Goal: Complete application form: Complete application form

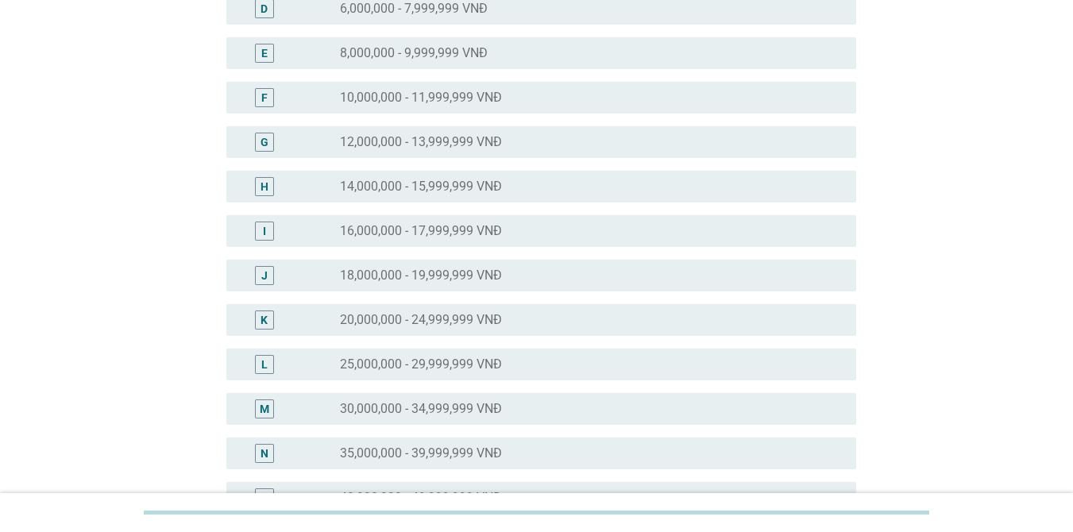
scroll to position [318, 0]
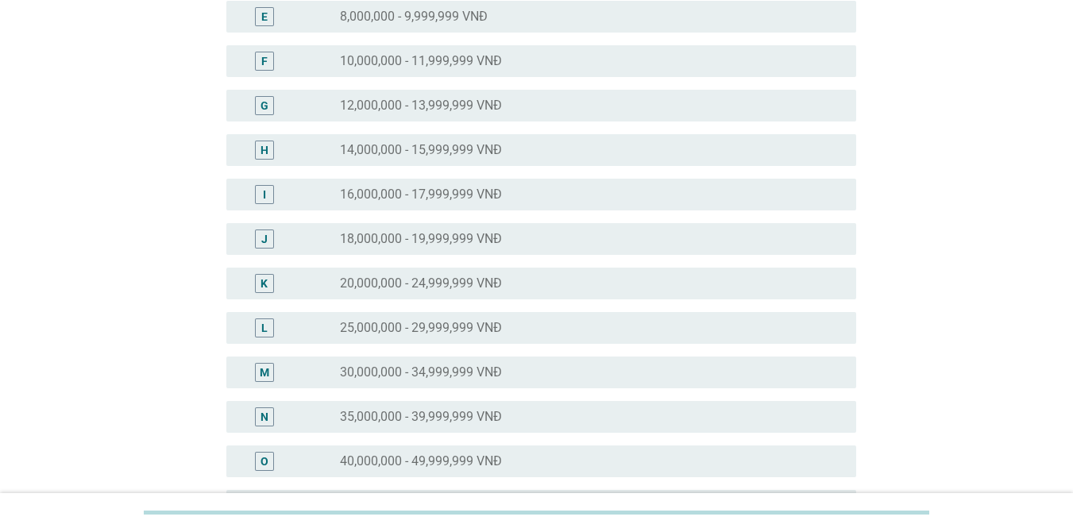
click at [337, 334] on div "L" at bounding box center [289, 327] width 101 height 19
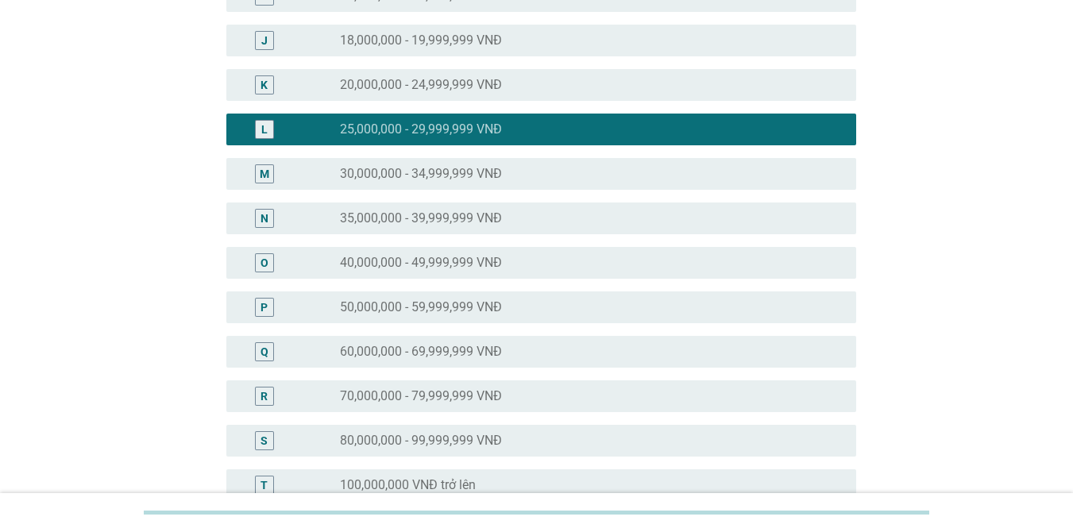
scroll to position [734, 0]
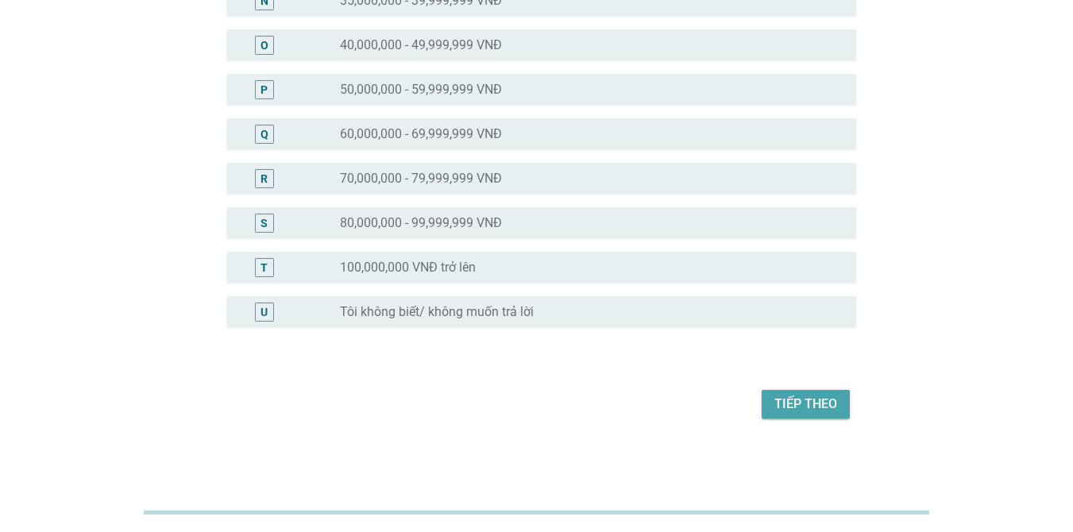
click at [798, 398] on div "Tiếp theo" at bounding box center [805, 404] width 63 height 19
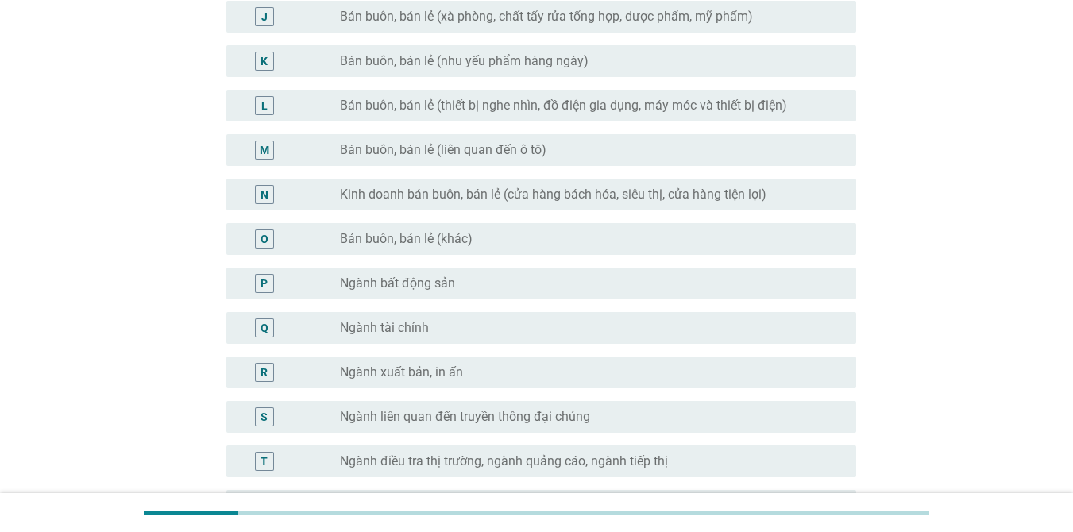
scroll to position [762, 0]
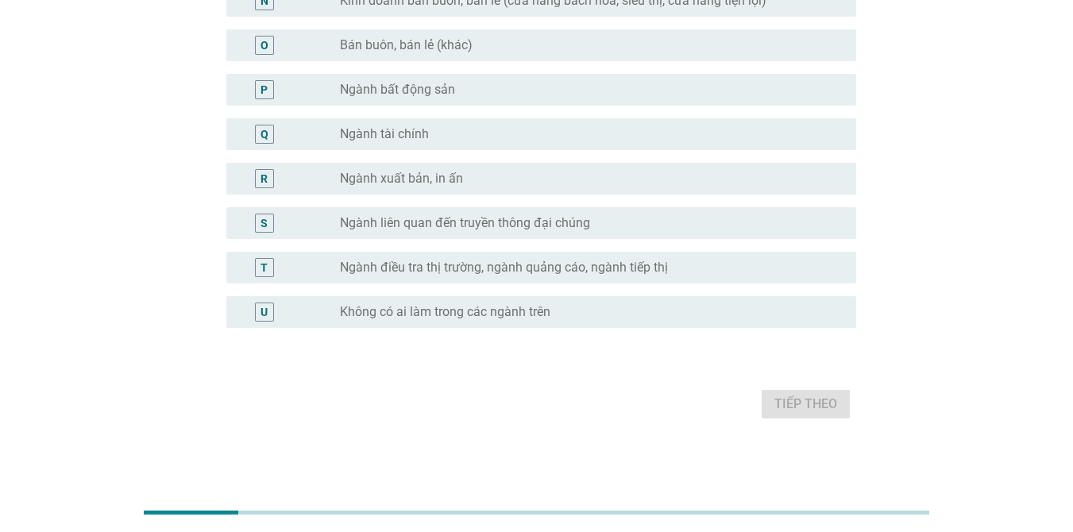
click at [365, 308] on label "Không có ai làm trong các ngành trên" at bounding box center [445, 312] width 210 height 16
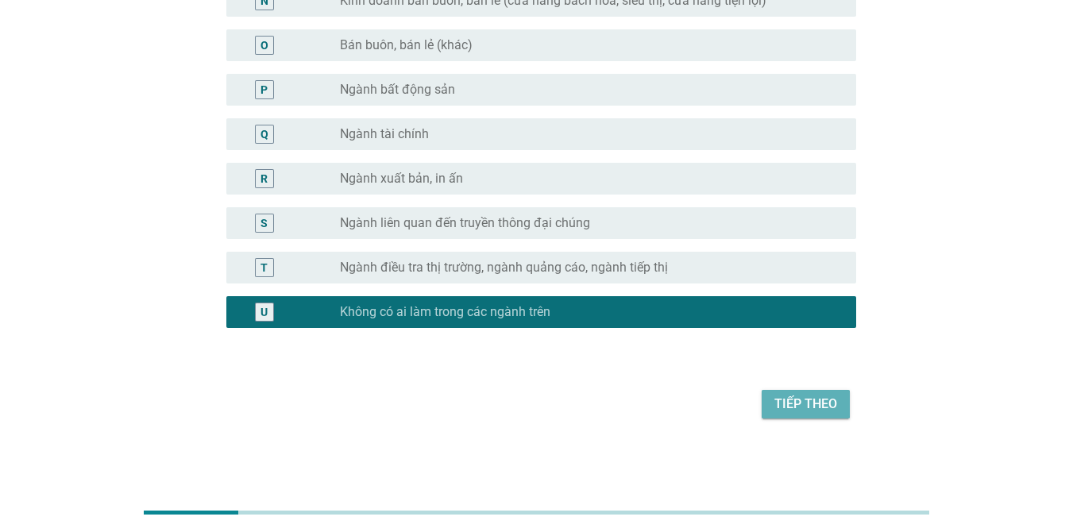
click at [800, 403] on div "Tiếp theo" at bounding box center [805, 404] width 63 height 19
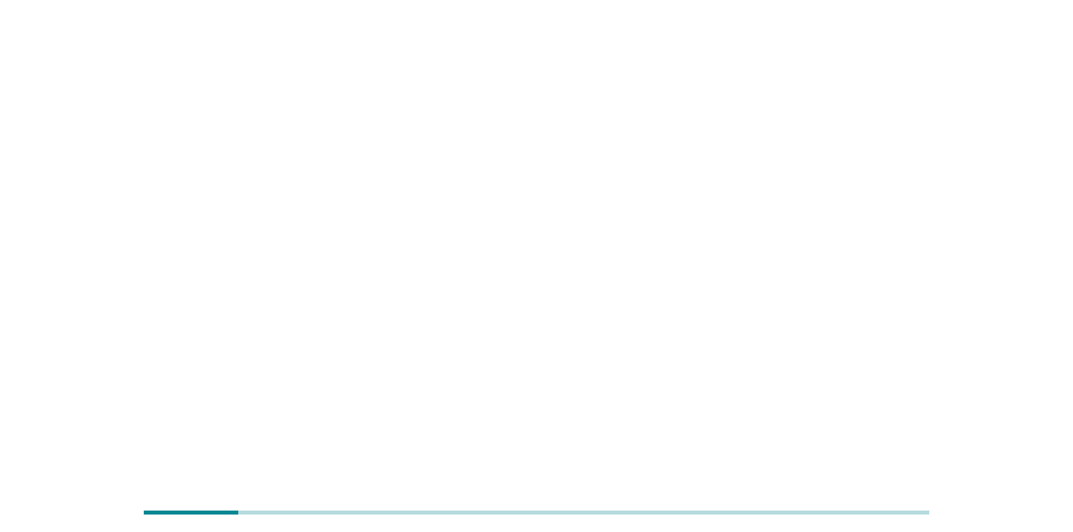
scroll to position [0, 0]
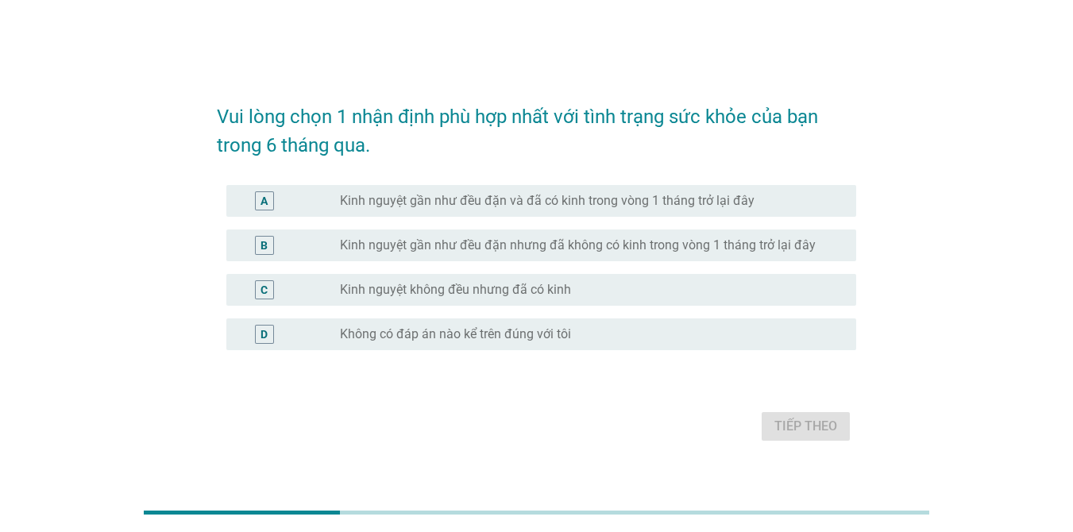
click at [627, 210] on div "A radio_button_unchecked Kinh nguyệt gần như đều đặn và đã có kinh trong vòng 1…" at bounding box center [541, 201] width 630 height 32
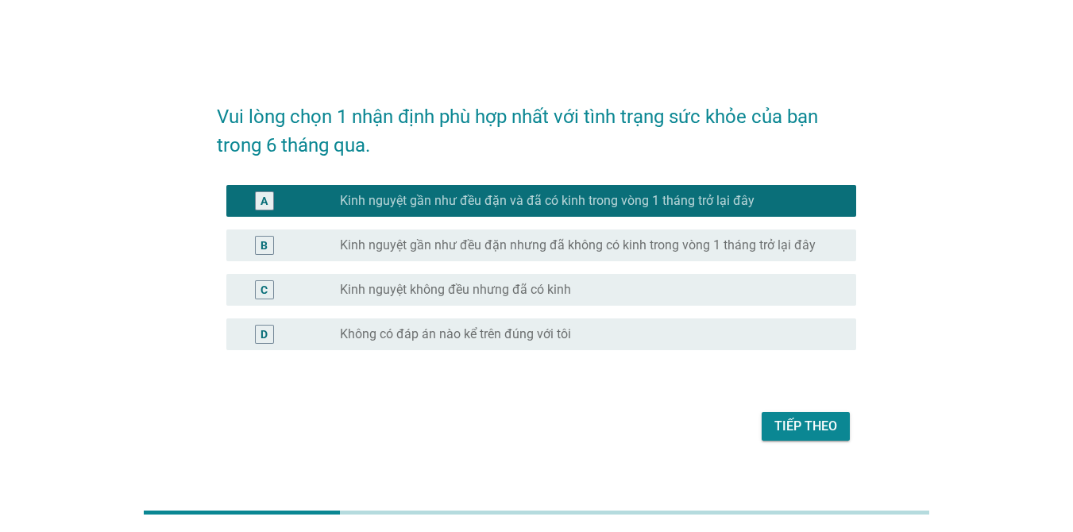
click at [802, 423] on div "Tiếp theo" at bounding box center [805, 426] width 63 height 19
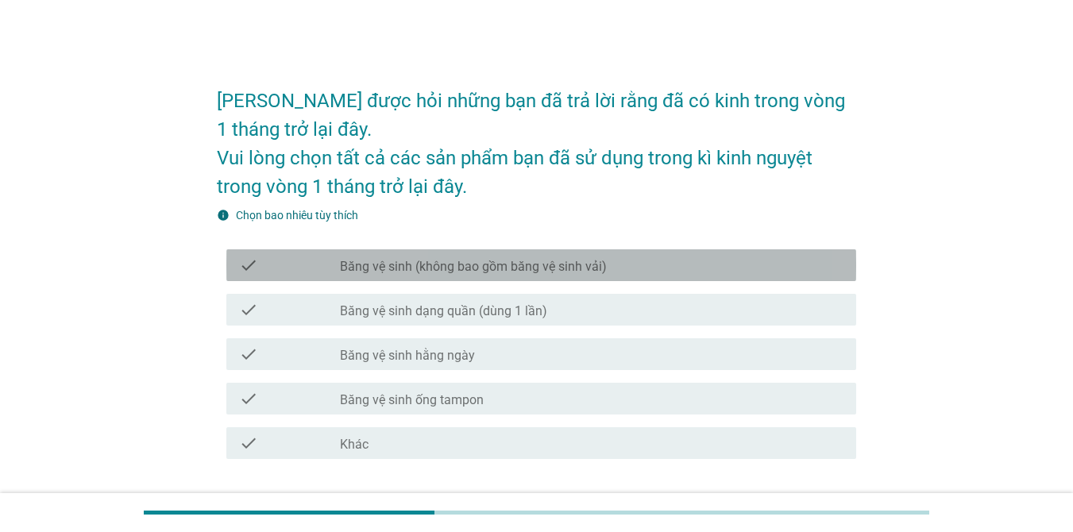
click at [485, 268] on label "Băng vệ sinh (không bao gồm băng vệ sinh vải)" at bounding box center [473, 267] width 267 height 16
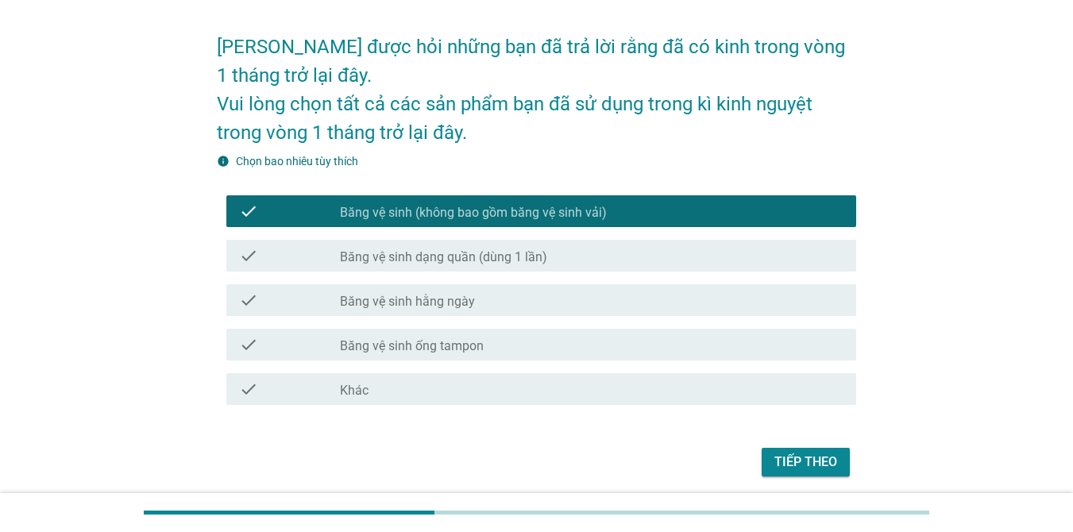
scroll to position [79, 0]
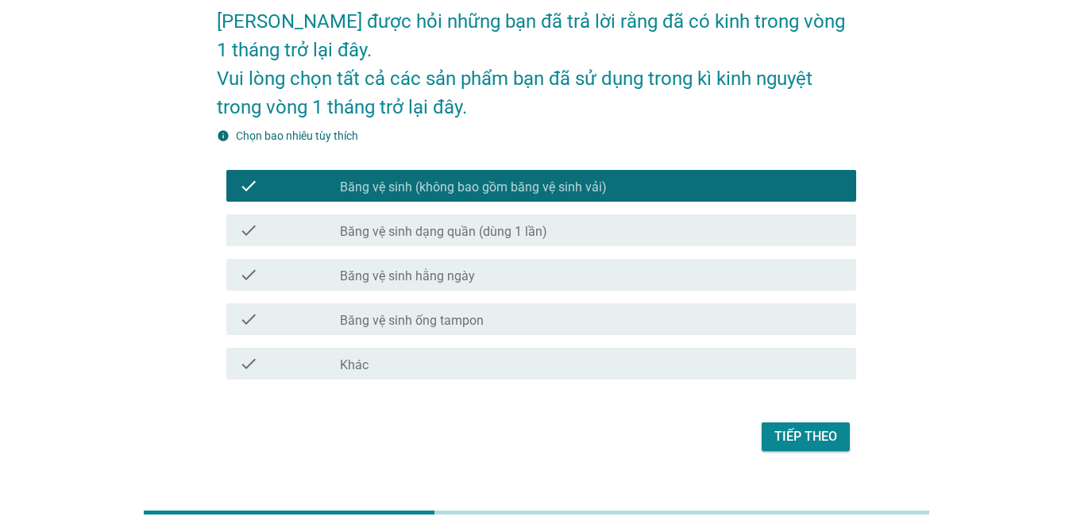
click at [515, 233] on label "Băng vệ sinh dạng quần (dùng 1 lần)" at bounding box center [443, 232] width 207 height 16
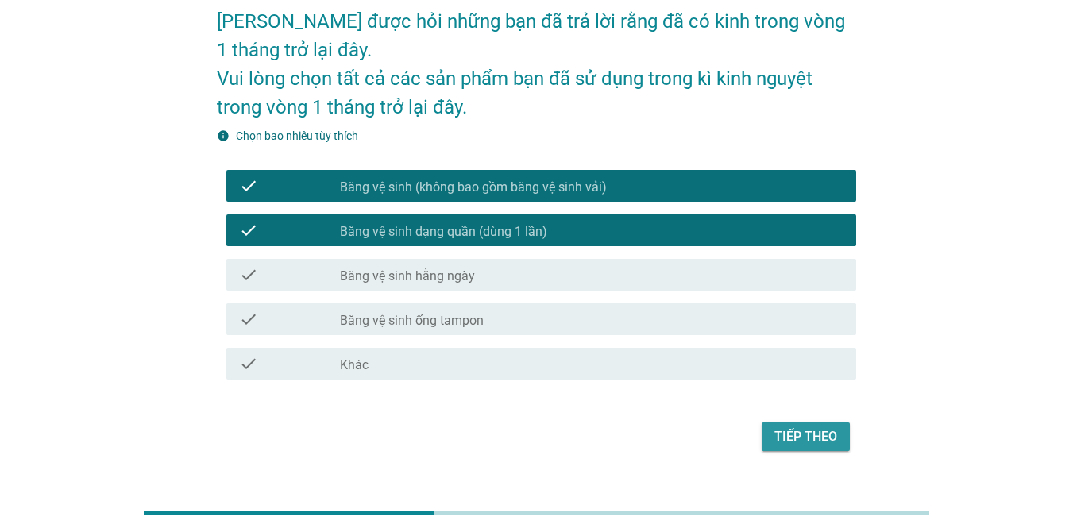
drag, startPoint x: 793, startPoint y: 438, endPoint x: 800, endPoint y: 422, distance: 17.8
click at [793, 437] on div "Tiếp theo" at bounding box center [805, 436] width 63 height 19
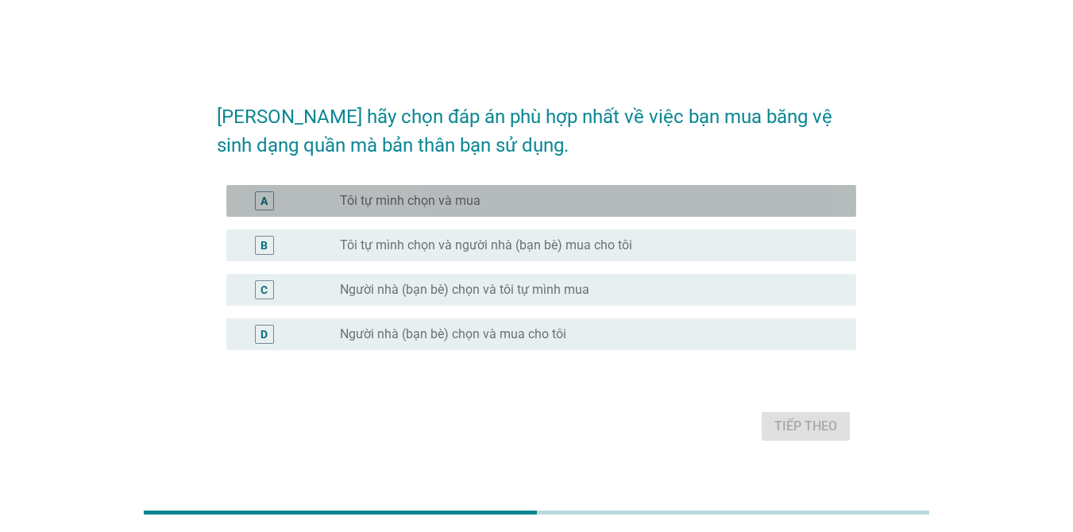
click at [460, 204] on label "Tôi tự mình chọn và mua" at bounding box center [410, 201] width 141 height 16
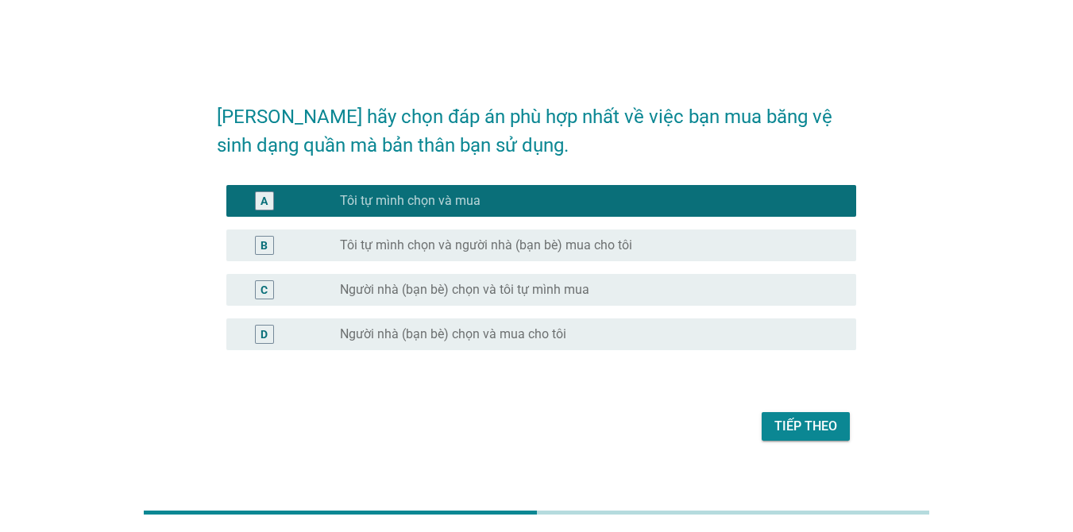
click at [794, 423] on div "Tiếp theo" at bounding box center [805, 426] width 63 height 19
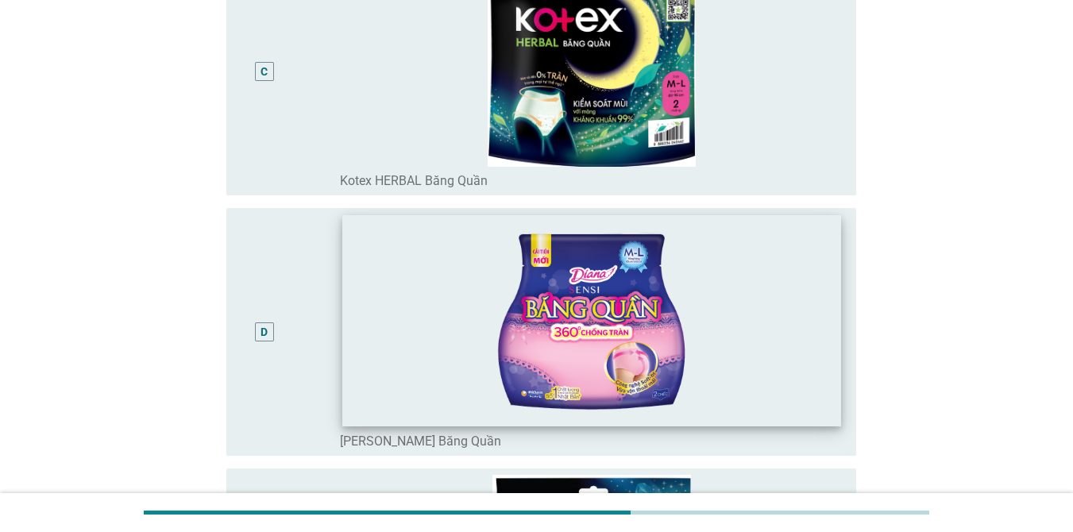
scroll to position [715, 0]
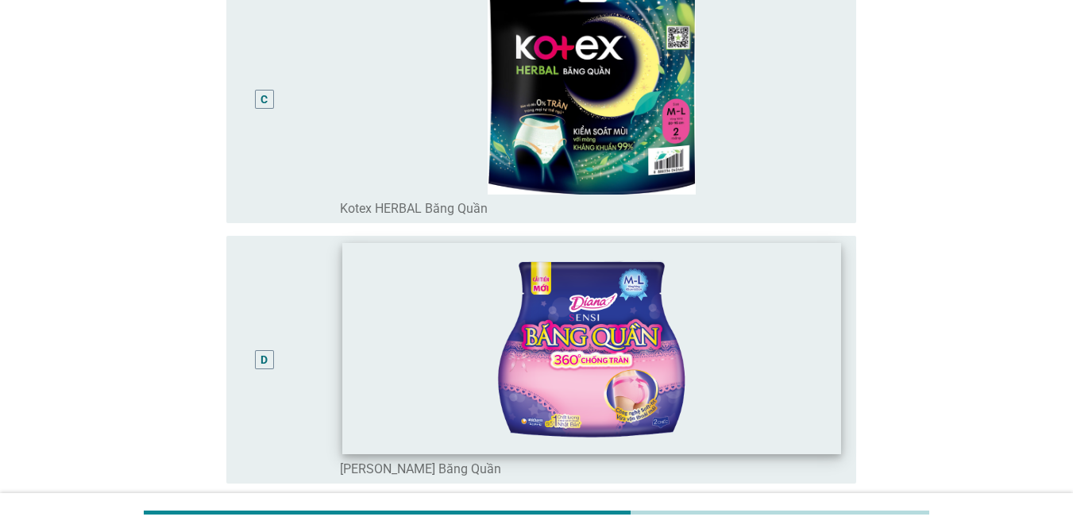
click at [643, 307] on img at bounding box center [591, 348] width 499 height 210
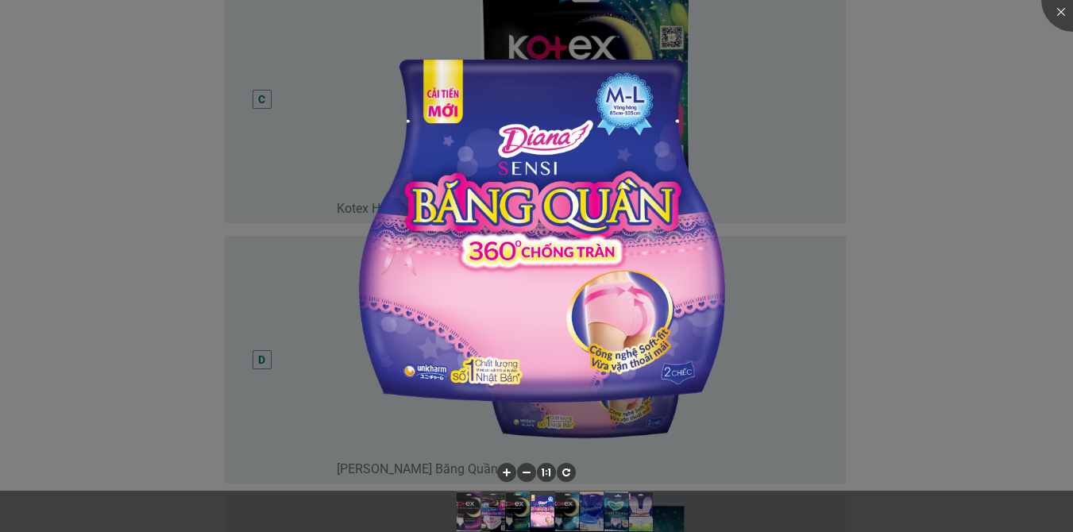
click at [1021, 273] on div at bounding box center [536, 266] width 1073 height 532
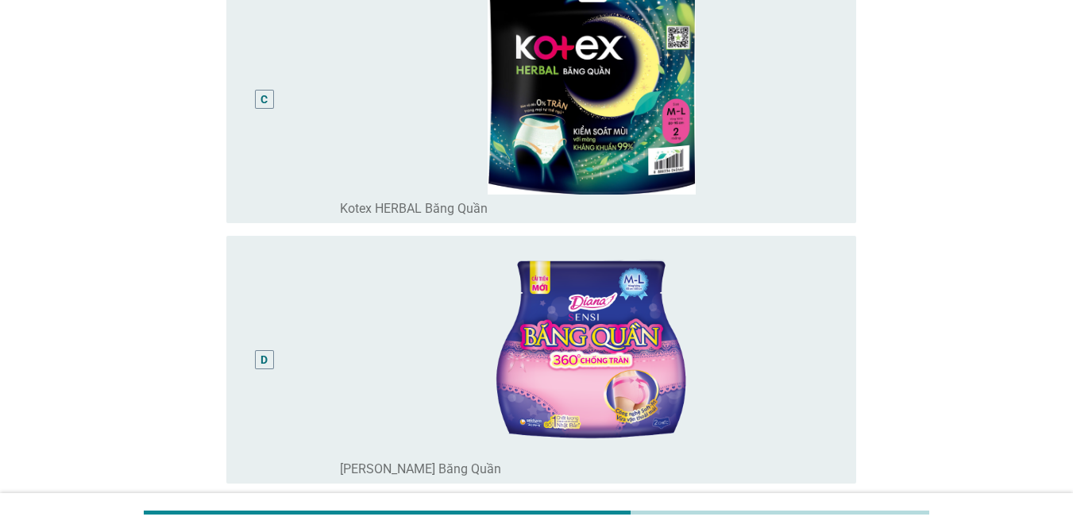
click at [338, 336] on div "D" at bounding box center [289, 359] width 101 height 235
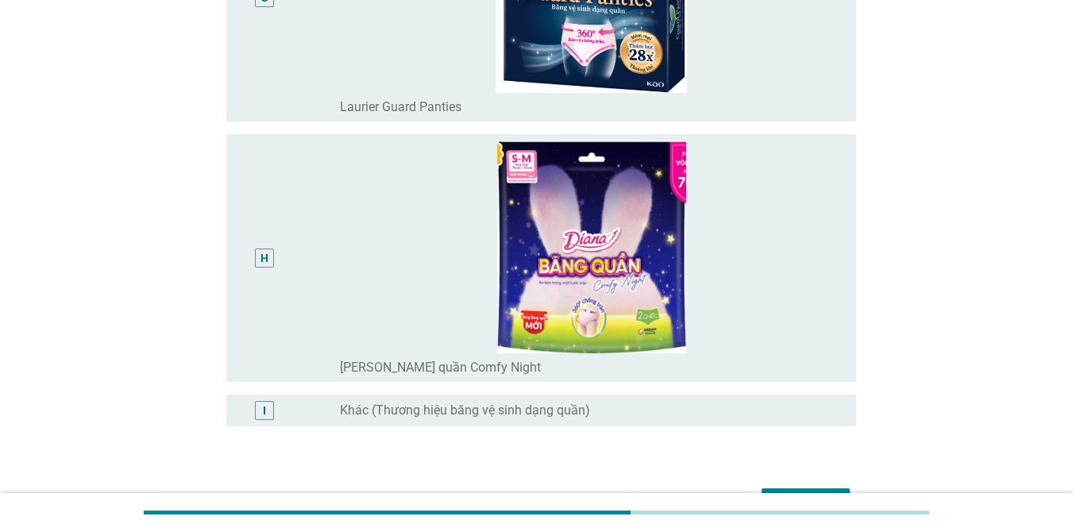
scroll to position [1957, 0]
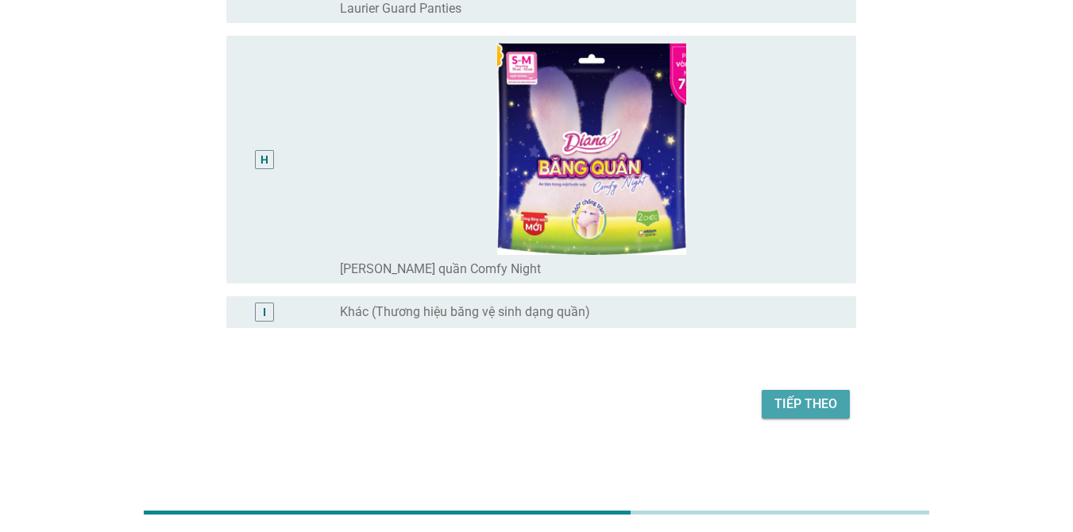
drag, startPoint x: 809, startPoint y: 399, endPoint x: 1025, endPoint y: 336, distance: 225.1
click at [812, 397] on div "Tiếp theo" at bounding box center [805, 404] width 63 height 19
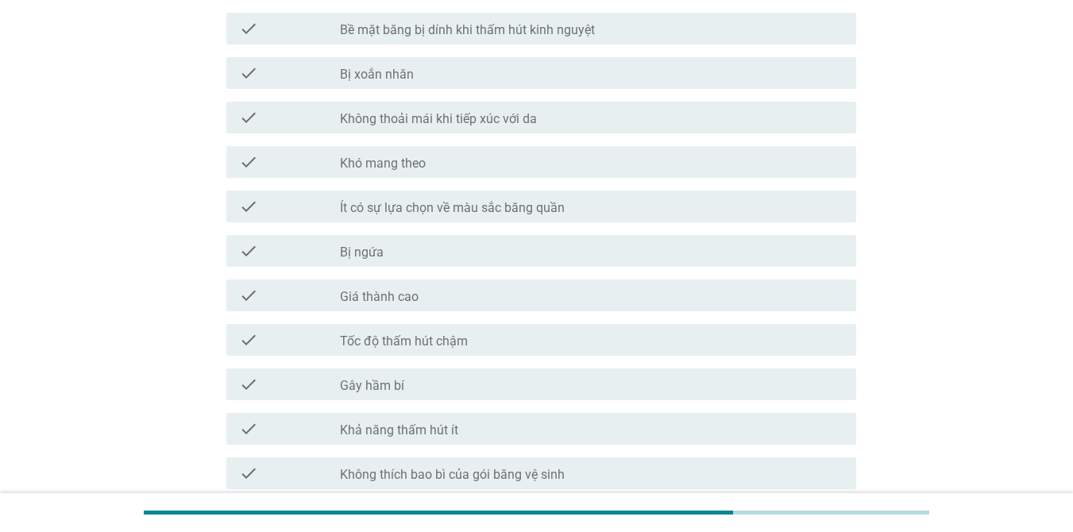
scroll to position [318, 0]
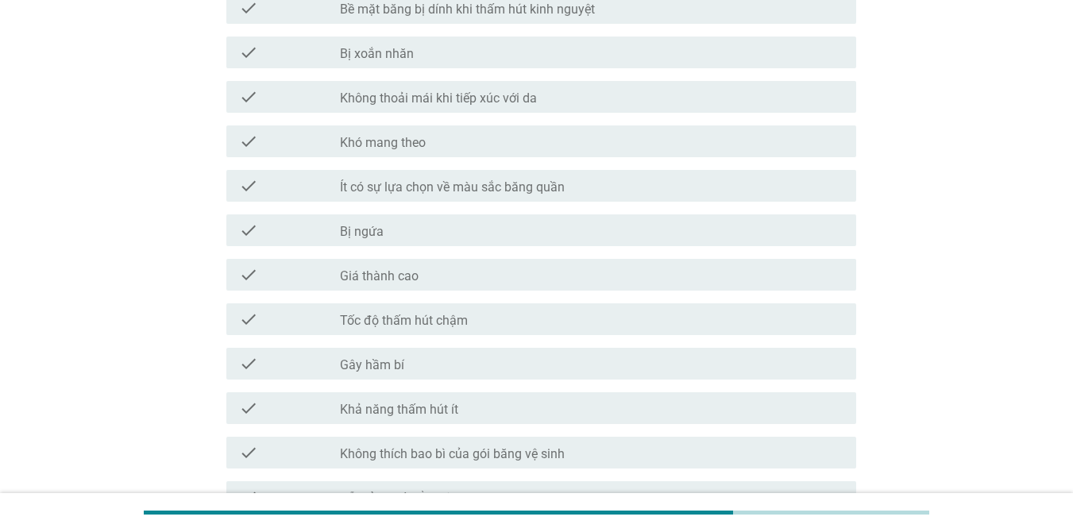
click at [399, 280] on label "Giá thành cao" at bounding box center [379, 276] width 79 height 16
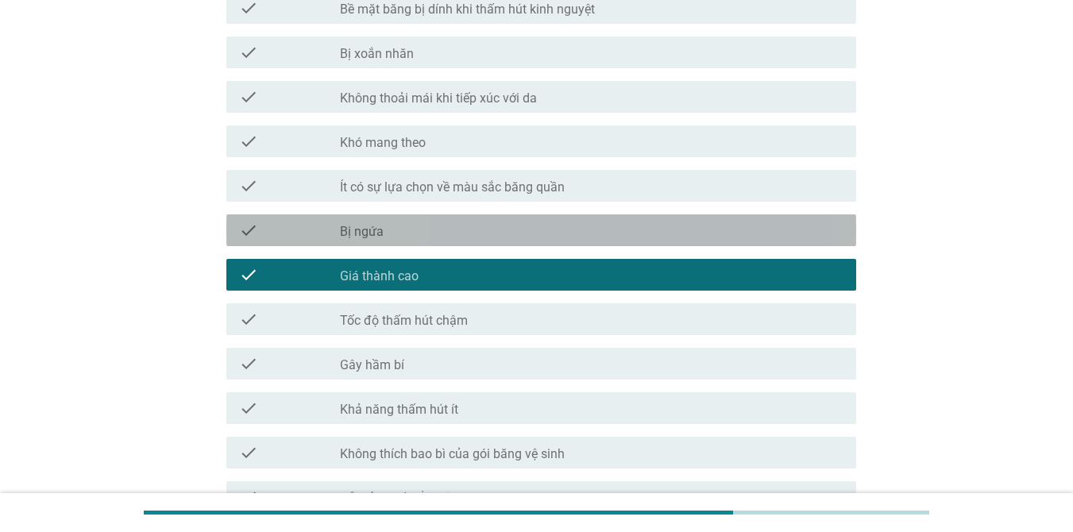
click at [376, 230] on label "Bị ngứa" at bounding box center [362, 232] width 44 height 16
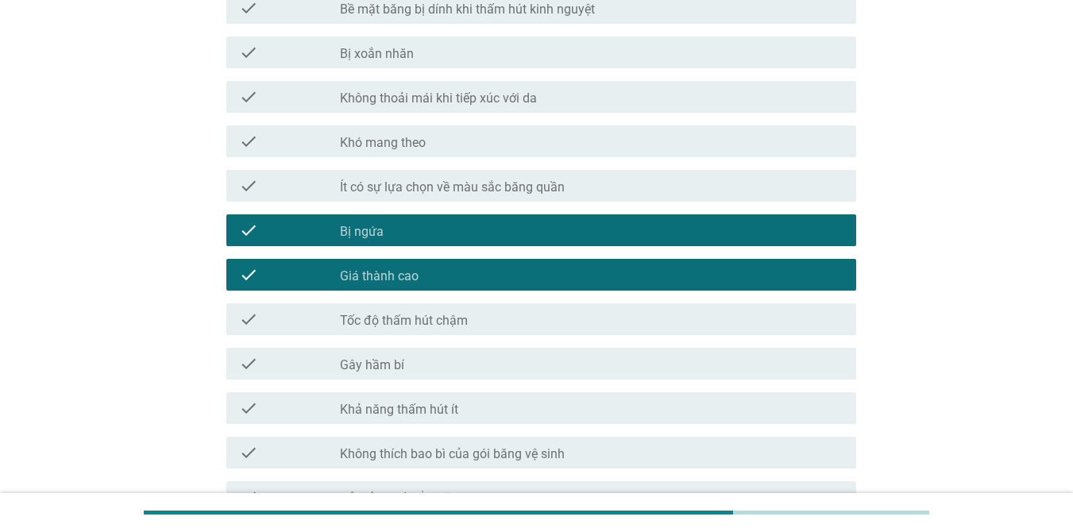
click at [415, 362] on div "check_box_outline_blank Gây hầm bí" at bounding box center [591, 363] width 503 height 19
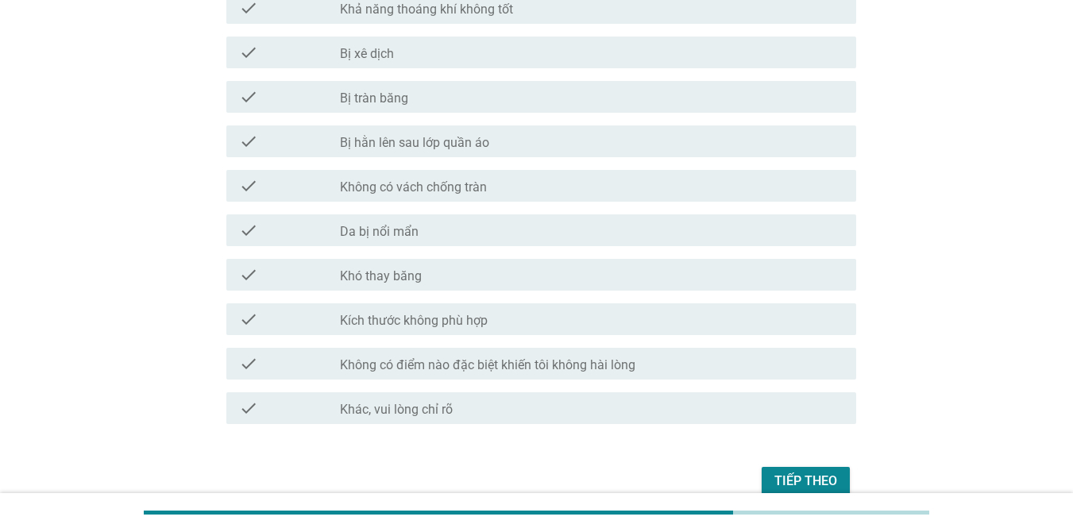
scroll to position [1191, 0]
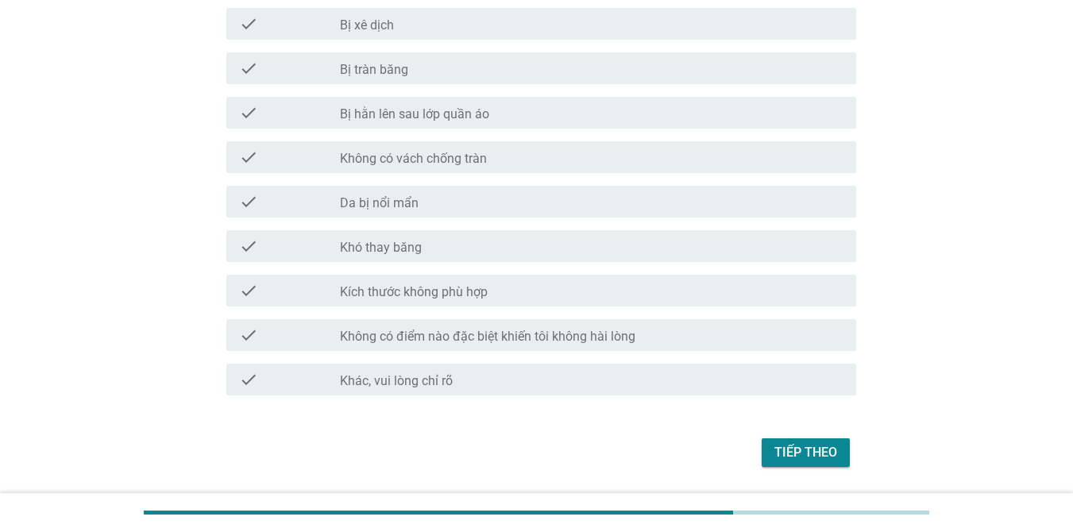
click at [411, 198] on label "Da bị nổi mẩn" at bounding box center [379, 203] width 79 height 16
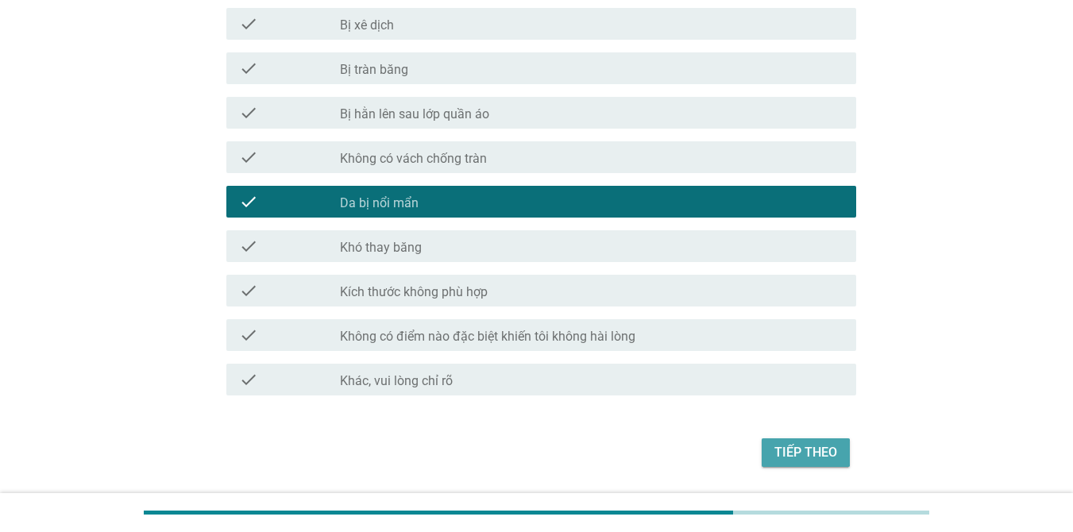
click at [794, 453] on div "Tiếp theo" at bounding box center [805, 452] width 63 height 19
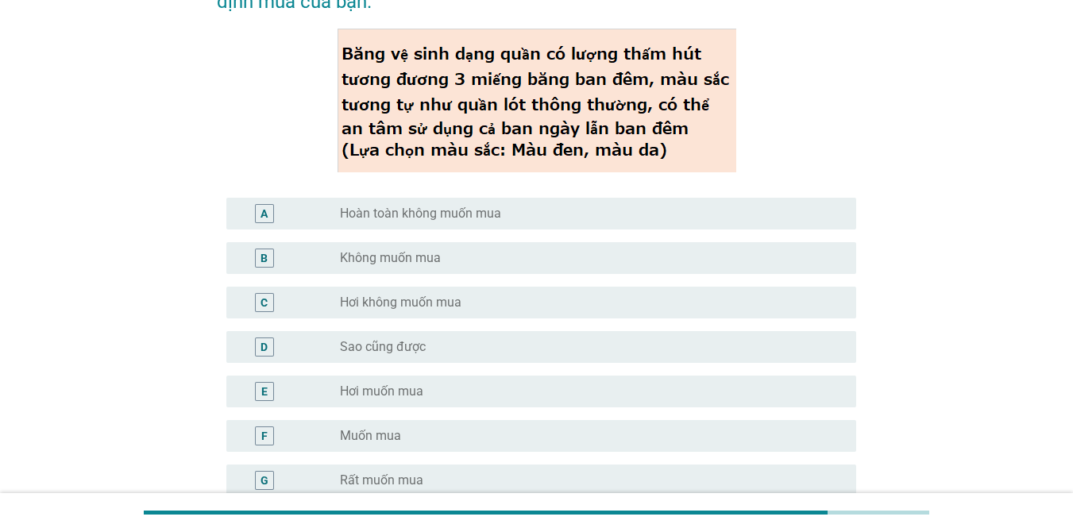
scroll to position [159, 0]
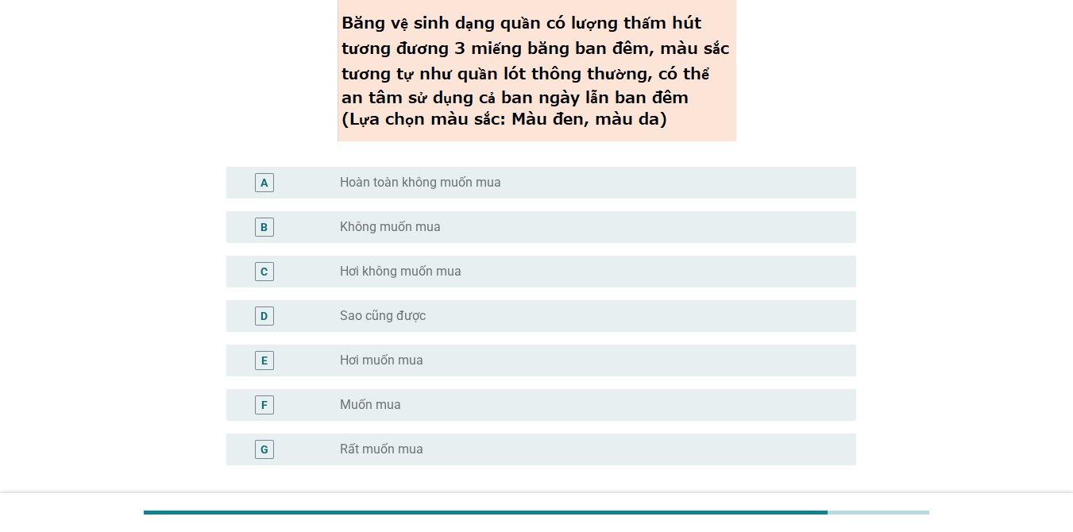
click at [369, 359] on label "Hơi muốn mua" at bounding box center [381, 361] width 83 height 16
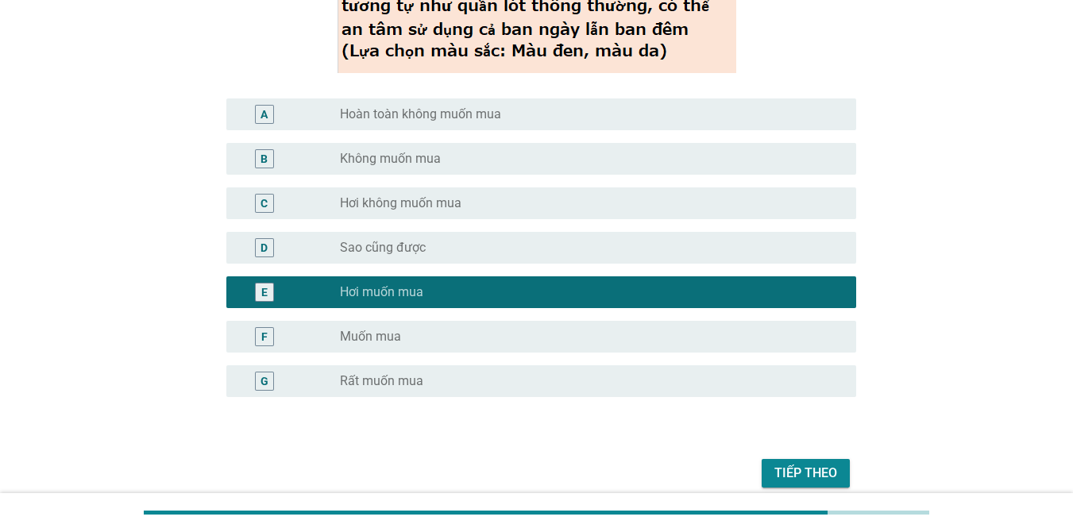
scroll to position [296, 0]
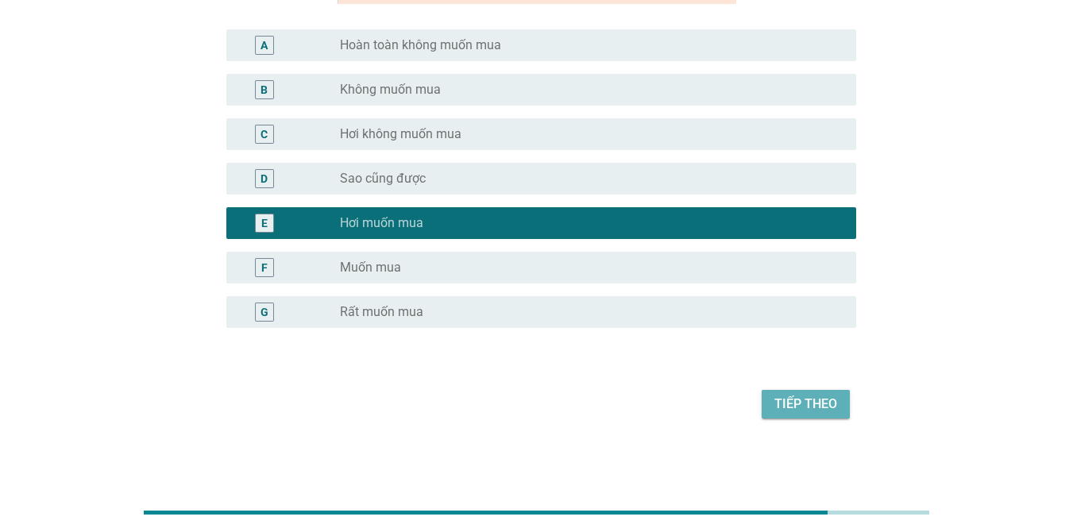
drag, startPoint x: 812, startPoint y: 404, endPoint x: 962, endPoint y: 351, distance: 160.0
click at [812, 403] on div "Tiếp theo" at bounding box center [805, 404] width 63 height 19
